Goal: Contribute content: Add original content to the website for others to see

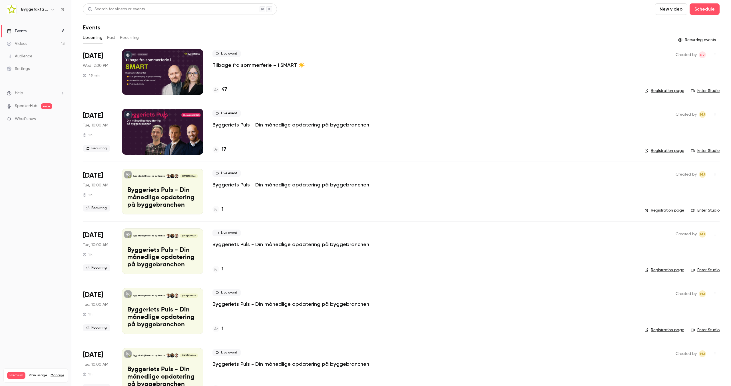
click at [655, 5] on button "New video" at bounding box center [671, 8] width 33 height 11
click at [676, 23] on div "Record" at bounding box center [687, 25] width 43 height 6
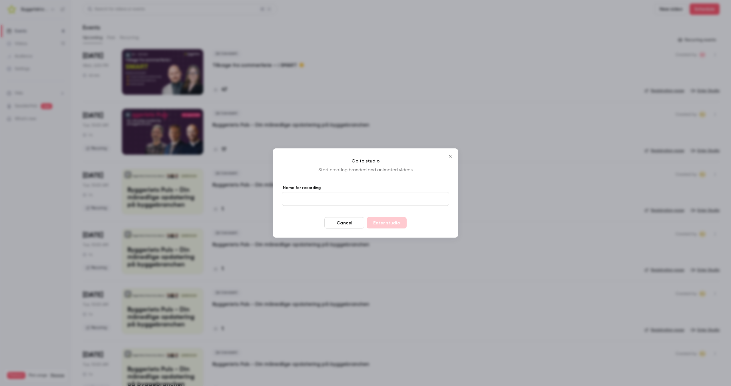
click at [334, 196] on input "Name for recording" at bounding box center [365, 199] width 167 height 14
type input "****"
click at [382, 223] on button "Enter studio" at bounding box center [387, 222] width 40 height 11
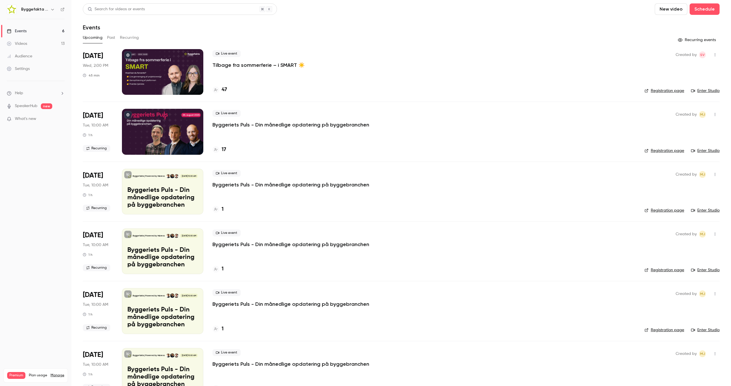
click at [364, 28] on div "Events" at bounding box center [401, 27] width 637 height 7
click at [698, 91] on link "Enter Studio" at bounding box center [705, 91] width 29 height 6
click at [695, 88] on link "Enter Studio" at bounding box center [705, 91] width 29 height 6
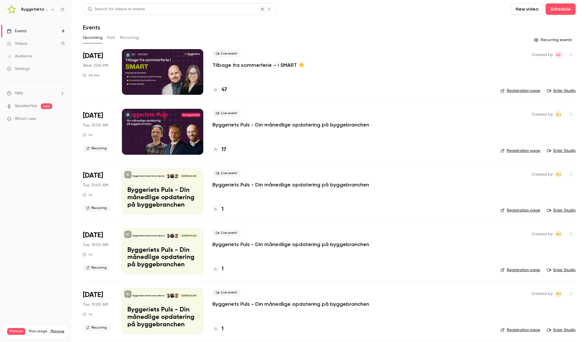
click at [563, 90] on link "Enter Studio" at bounding box center [561, 91] width 29 height 6
